Goal: Transaction & Acquisition: Download file/media

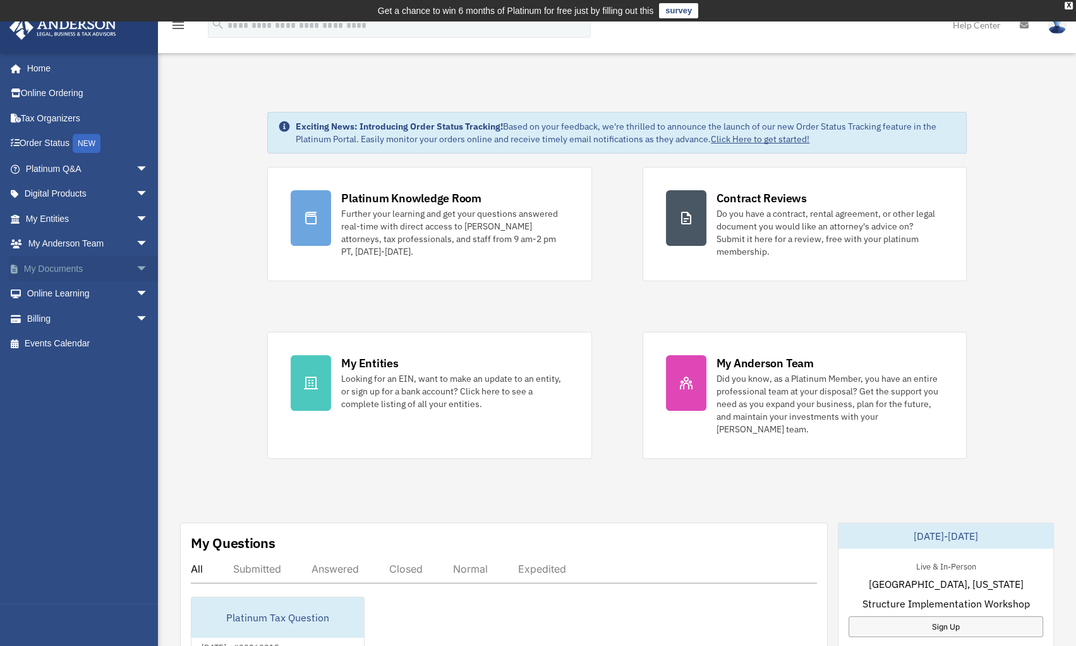
click at [136, 269] on span "arrow_drop_down" at bounding box center [148, 269] width 25 height 26
click at [49, 294] on link "Box" at bounding box center [93, 293] width 150 height 25
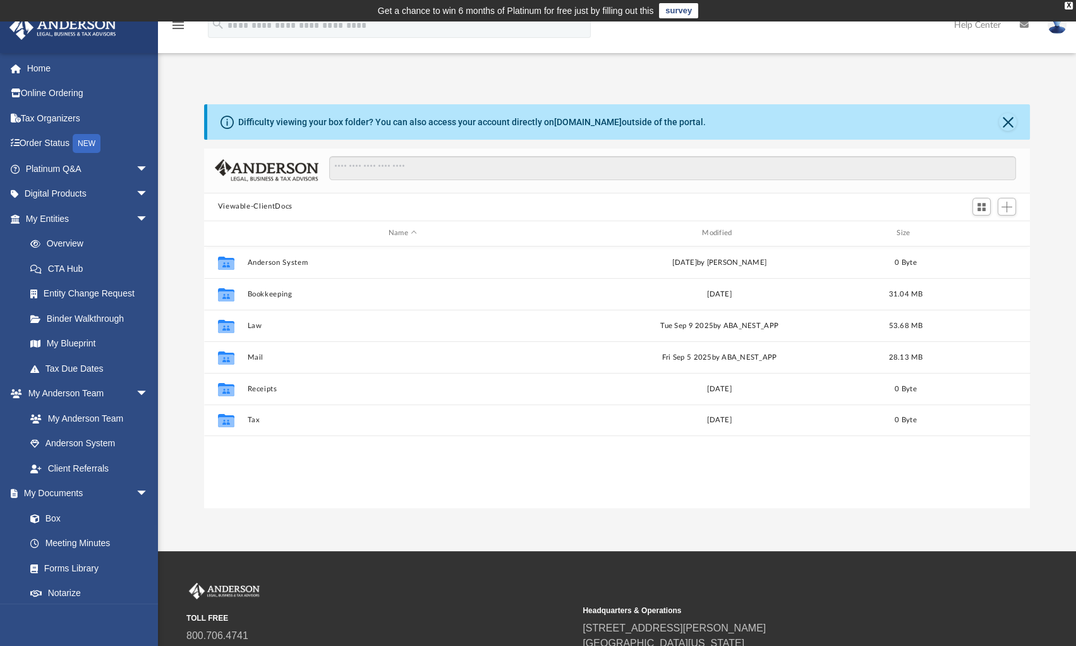
scroll to position [277, 816]
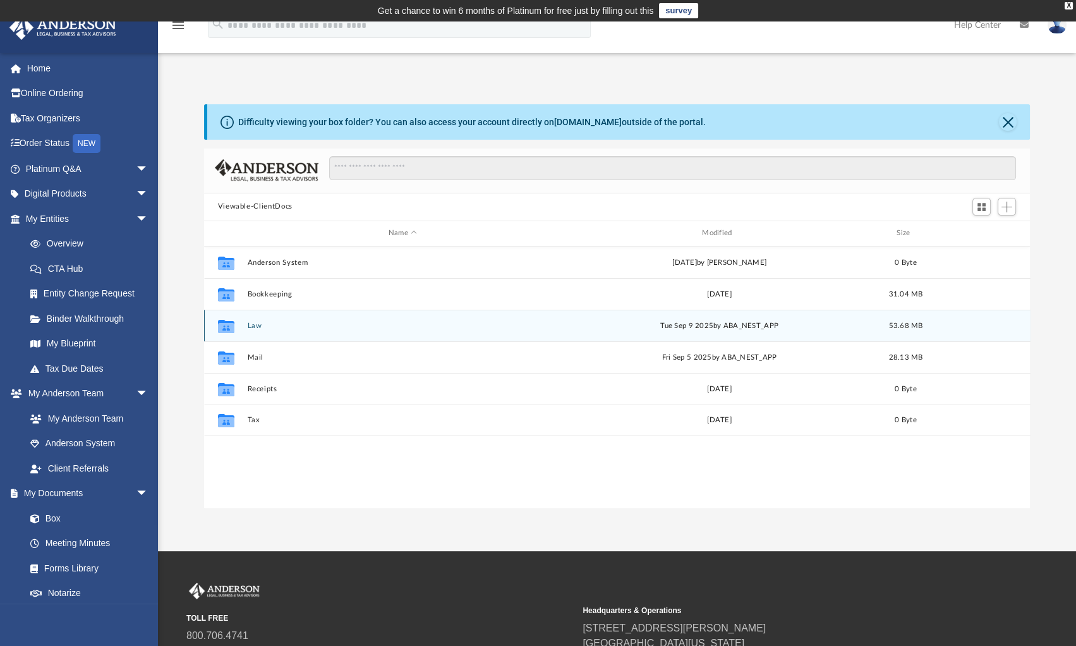
click at [254, 322] on button "Law" at bounding box center [402, 326] width 311 height 8
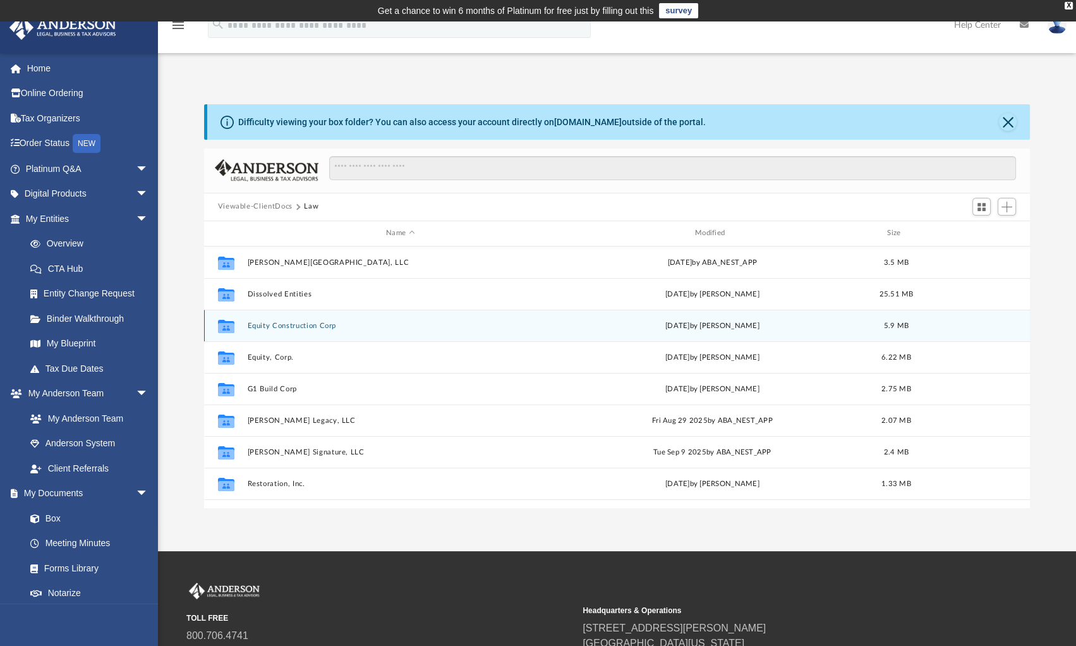
click at [320, 327] on button "Equity Construction Corp" at bounding box center [400, 326] width 306 height 8
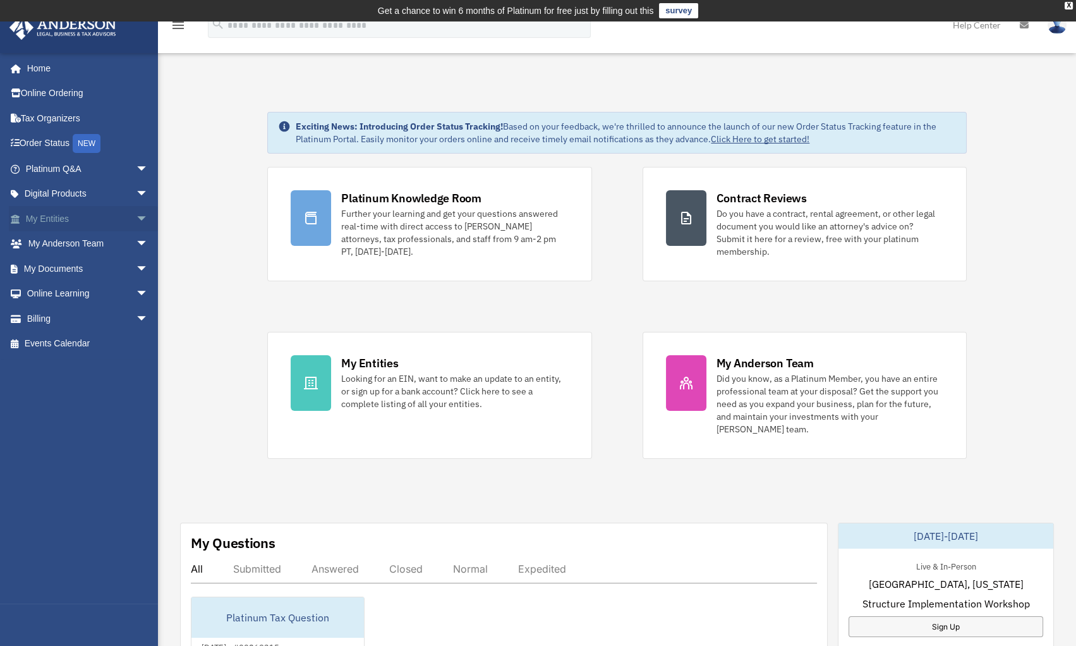
click at [136, 216] on span "arrow_drop_down" at bounding box center [148, 219] width 25 height 26
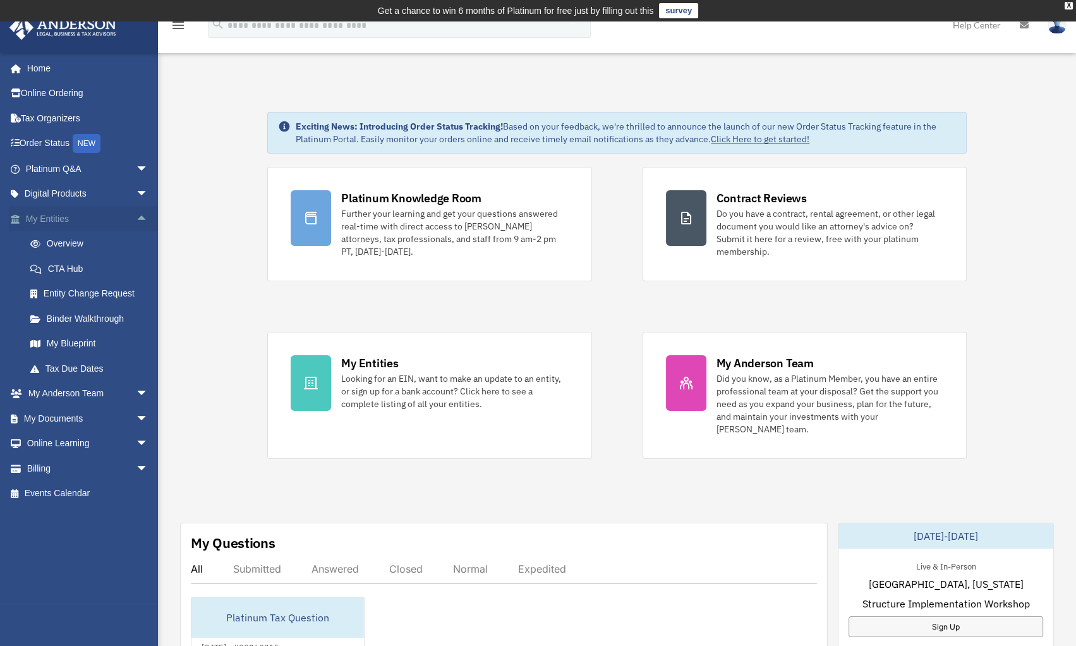
click at [136, 217] on span "arrow_drop_up" at bounding box center [148, 219] width 25 height 26
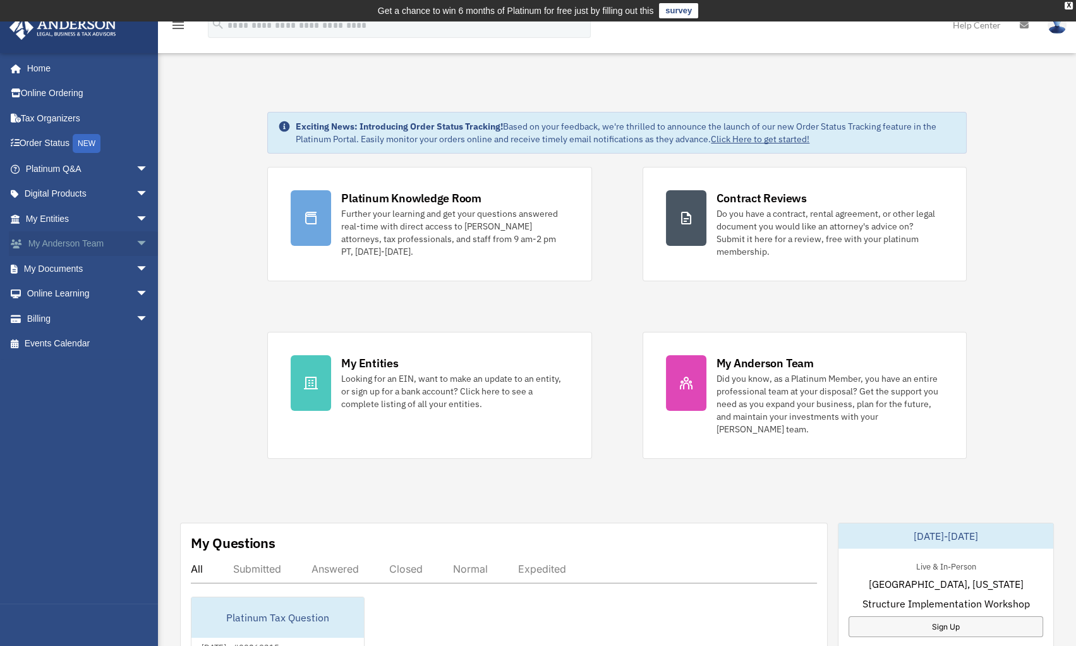
click at [136, 241] on span "arrow_drop_down" at bounding box center [148, 244] width 25 height 26
click at [136, 241] on span "arrow_drop_up" at bounding box center [148, 244] width 25 height 26
click at [136, 239] on span "arrow_drop_down" at bounding box center [148, 244] width 25 height 26
click at [136, 244] on span "arrow_drop_up" at bounding box center [148, 244] width 25 height 26
click at [136, 270] on span "arrow_drop_down" at bounding box center [148, 269] width 25 height 26
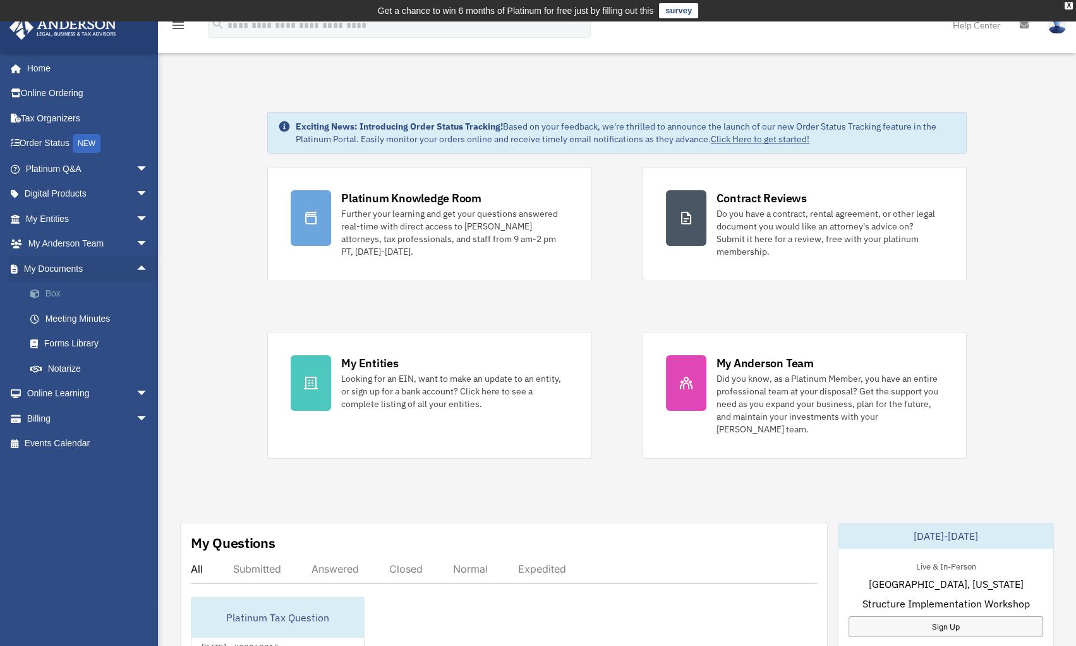
click at [45, 291] on span at bounding box center [41, 293] width 8 height 9
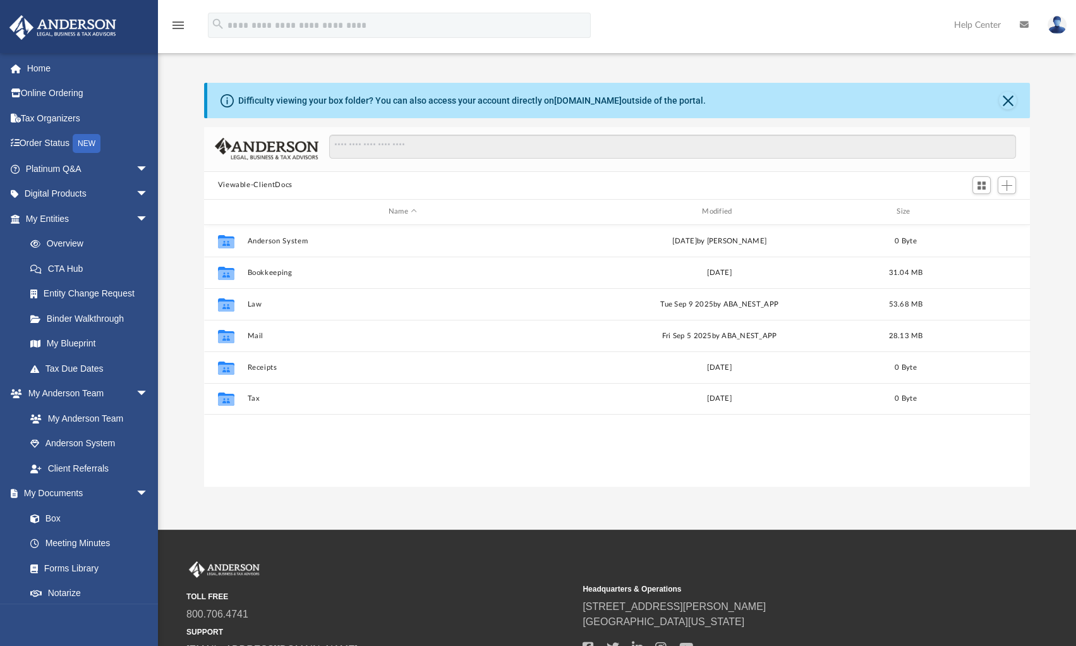
scroll to position [277, 816]
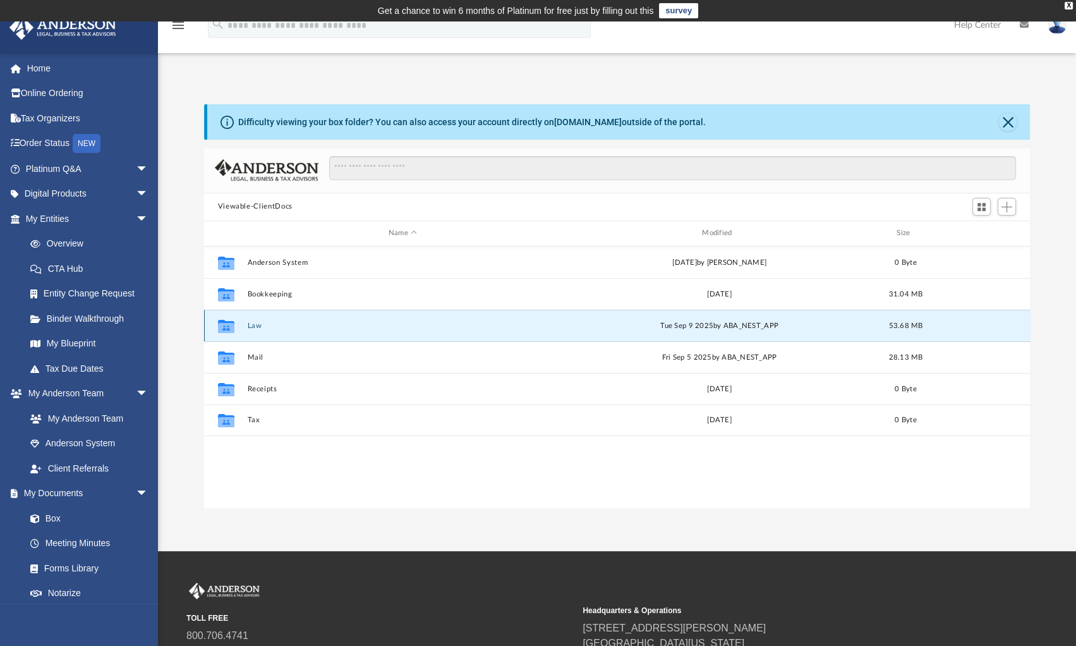
click at [252, 322] on button "Law" at bounding box center [402, 326] width 311 height 8
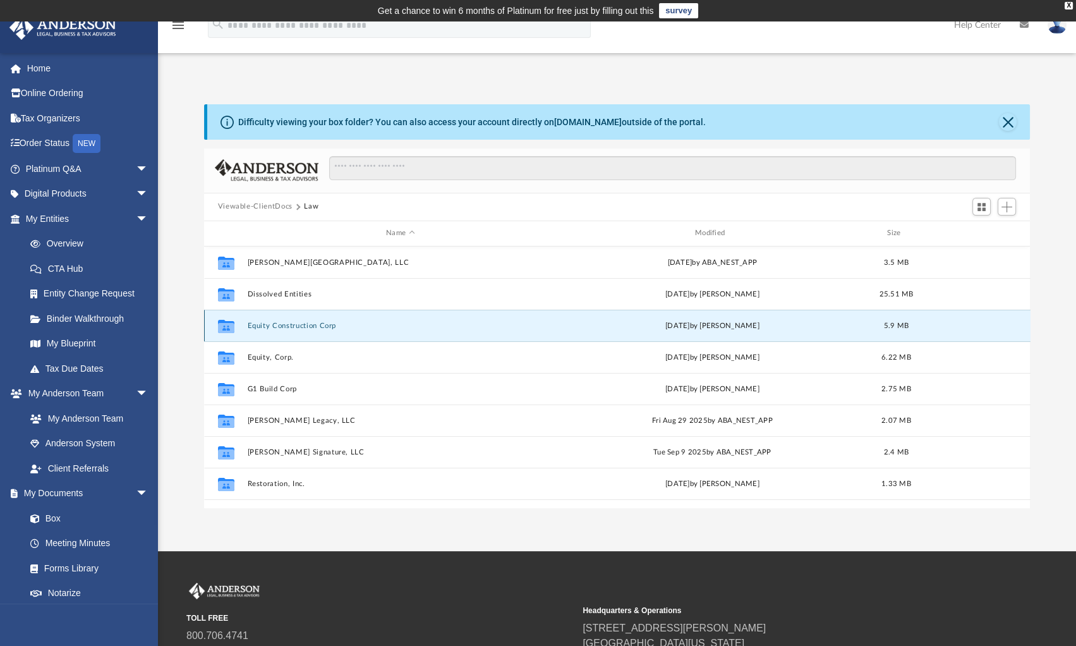
click at [260, 322] on button "Equity Construction Corp" at bounding box center [400, 326] width 306 height 8
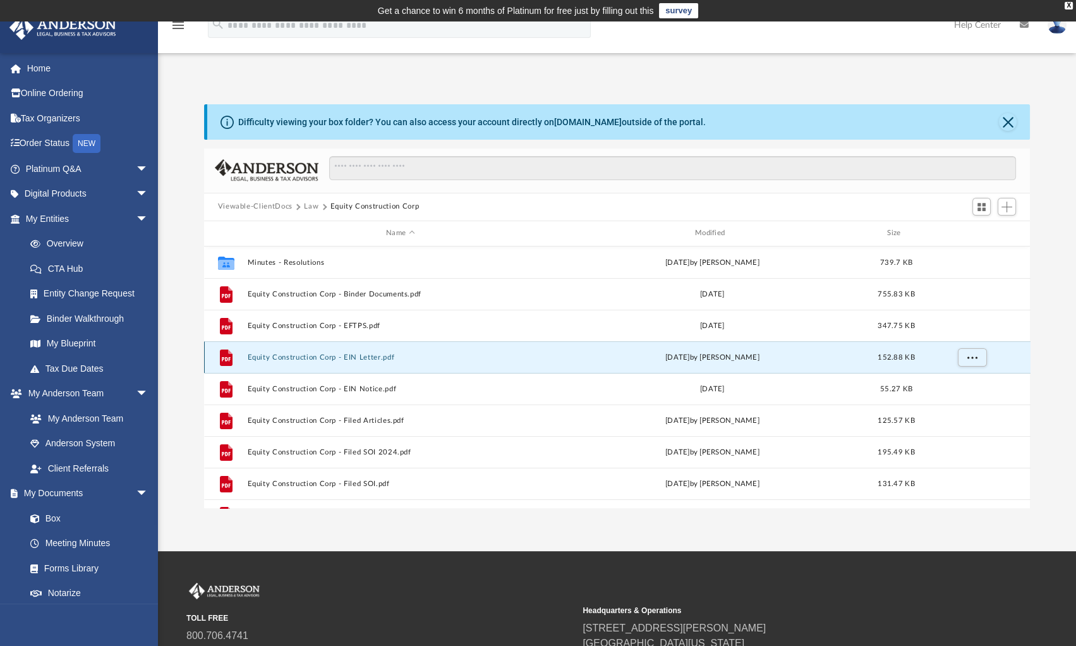
click at [339, 358] on button "Equity Construction Corp - EIN Letter.pdf" at bounding box center [400, 357] width 306 height 8
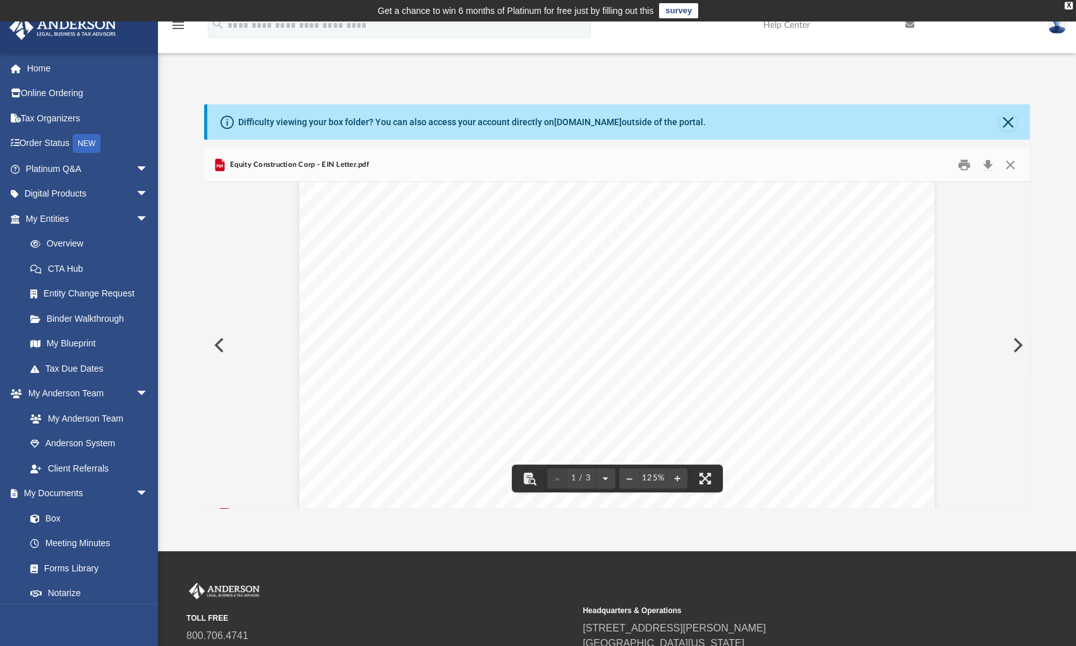
scroll to position [84, 0]
click at [984, 164] on button "Download" at bounding box center [987, 165] width 23 height 20
